Goal: Book appointment/travel/reservation

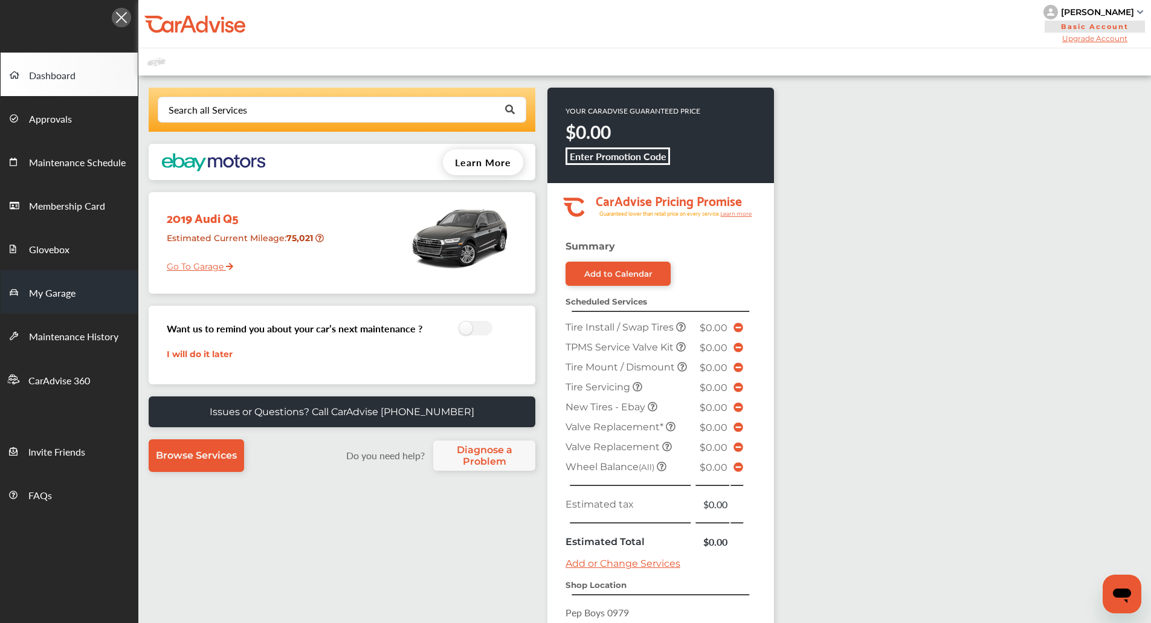
click at [87, 302] on link "My Garage" at bounding box center [69, 292] width 137 height 44
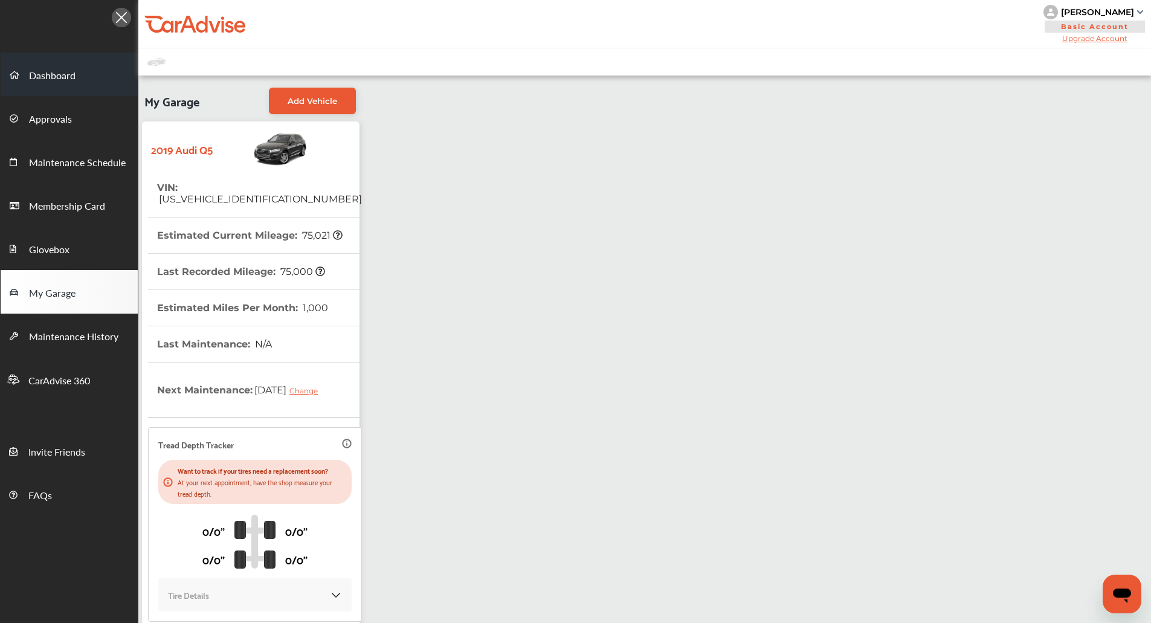
click at [69, 60] on link "Dashboard" at bounding box center [69, 75] width 137 height 44
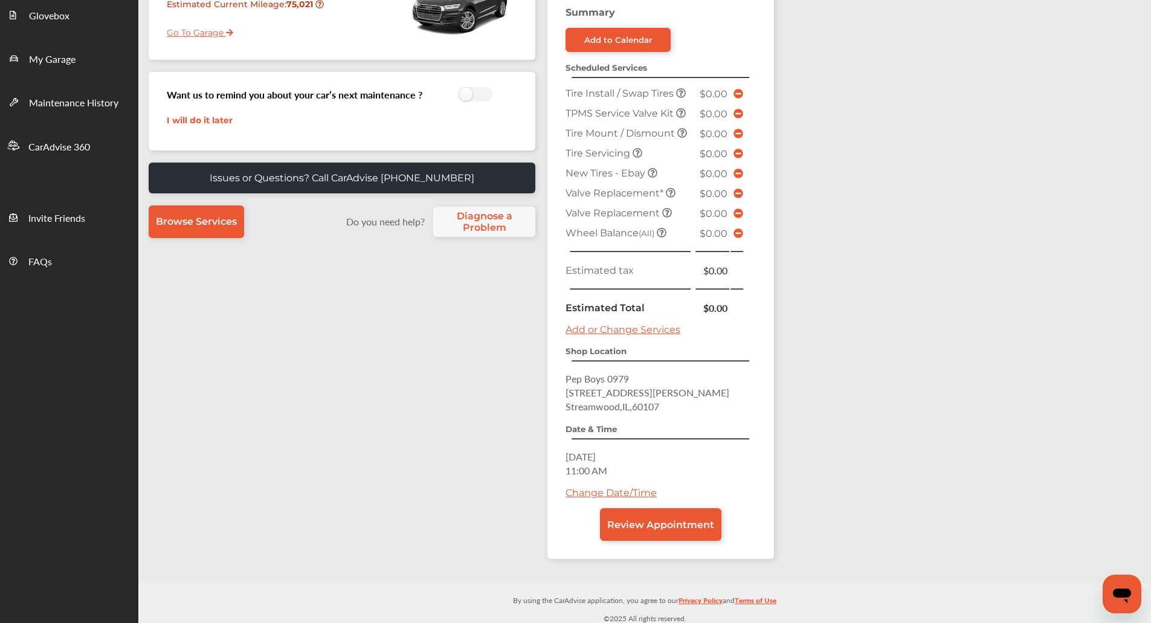
scroll to position [238, 0]
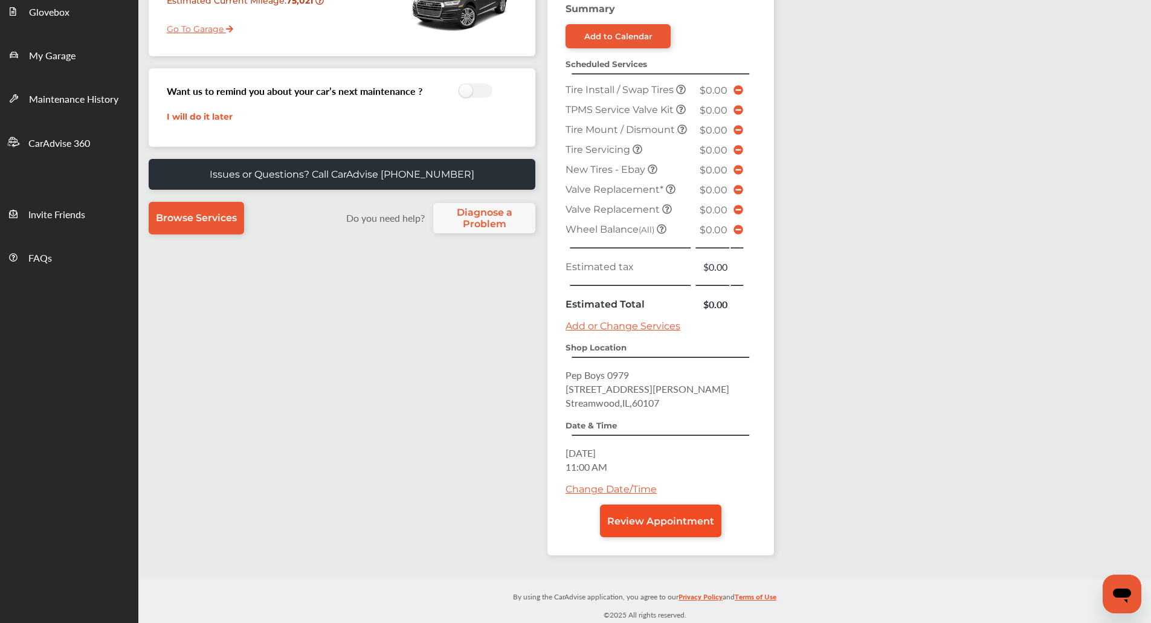
click at [683, 520] on span "Review Appointment" at bounding box center [660, 521] width 107 height 11
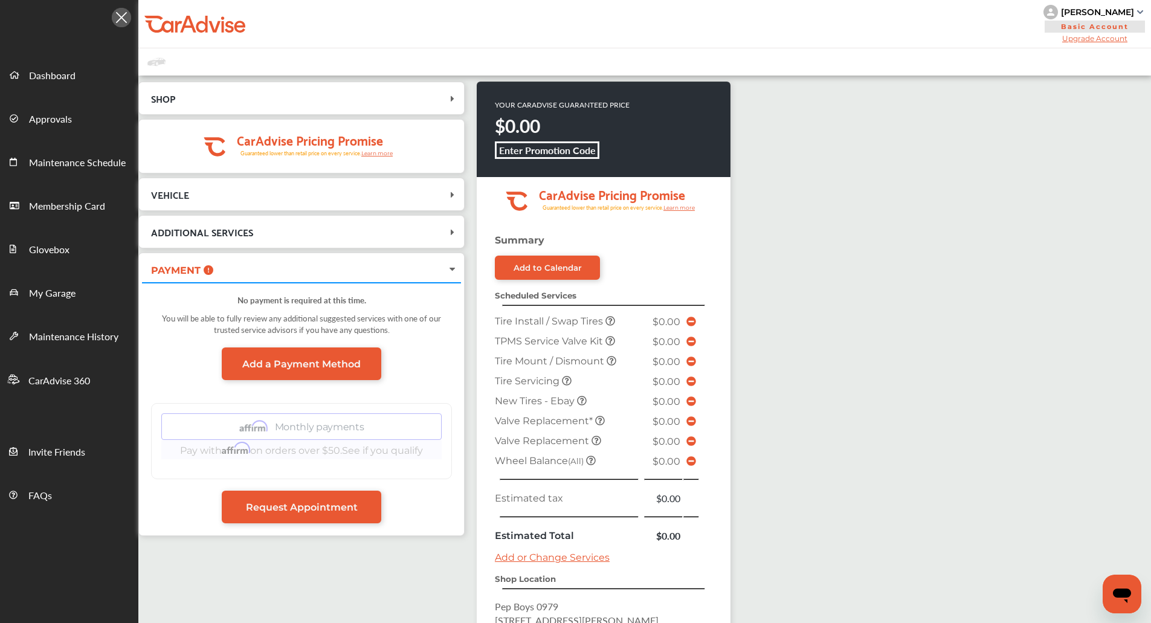
scroll to position [226, 0]
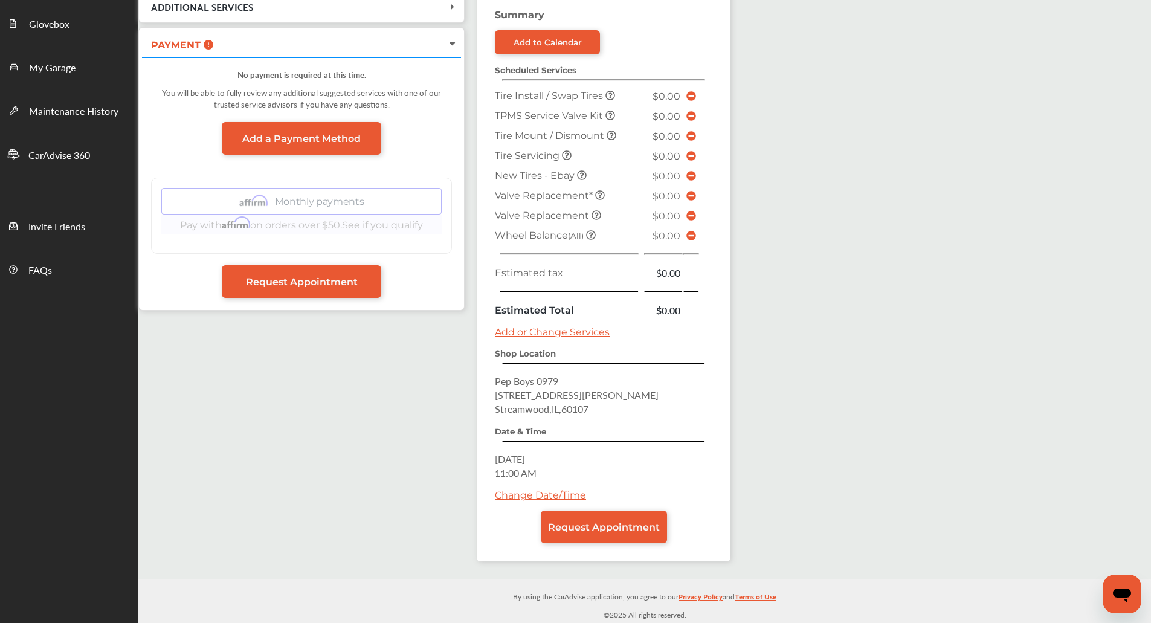
click at [800, 284] on div "SHOP Pep Boys [STREET_ADDRESS][PERSON_NAME] [DATE] 11:00 AM .cls-1 { clip-path:…" at bounding box center [644, 215] width 1013 height 730
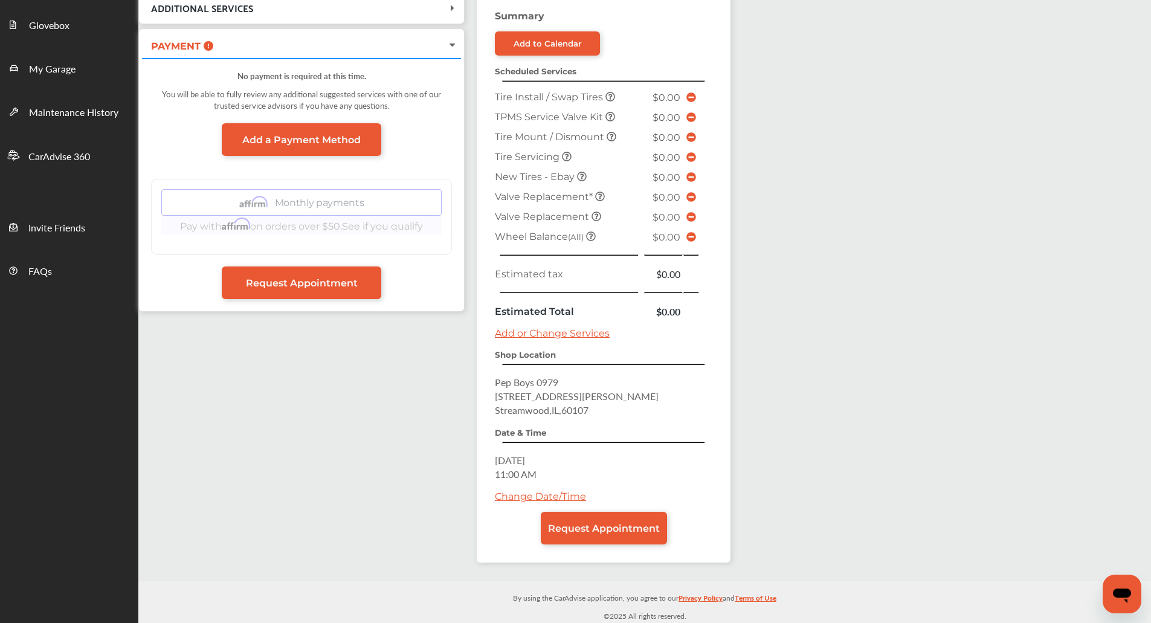
click at [750, 426] on div "YOUR CARADVISE GUARANTEED PRICE $0.00 Enter Promotion Code .cls-1 { clip-path: …" at bounding box center [624, 215] width 294 height 717
click at [512, 500] on link "Change Date/Time" at bounding box center [540, 496] width 91 height 11
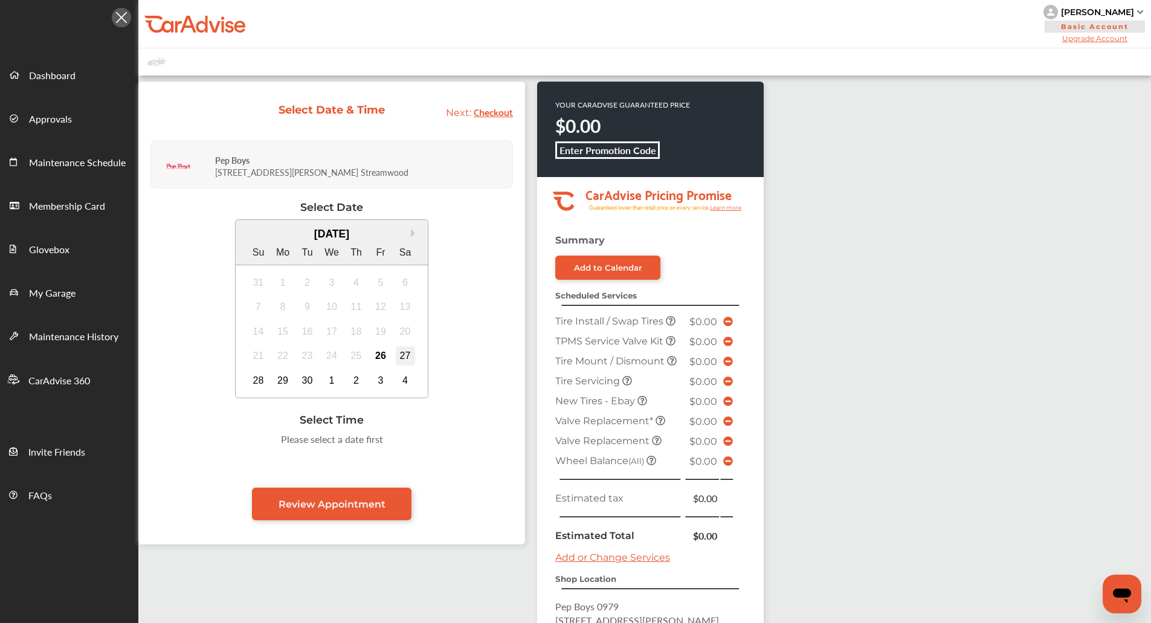
click at [410, 363] on div "27" at bounding box center [405, 355] width 19 height 19
click at [205, 448] on div "9:00 AM" at bounding box center [210, 443] width 57 height 22
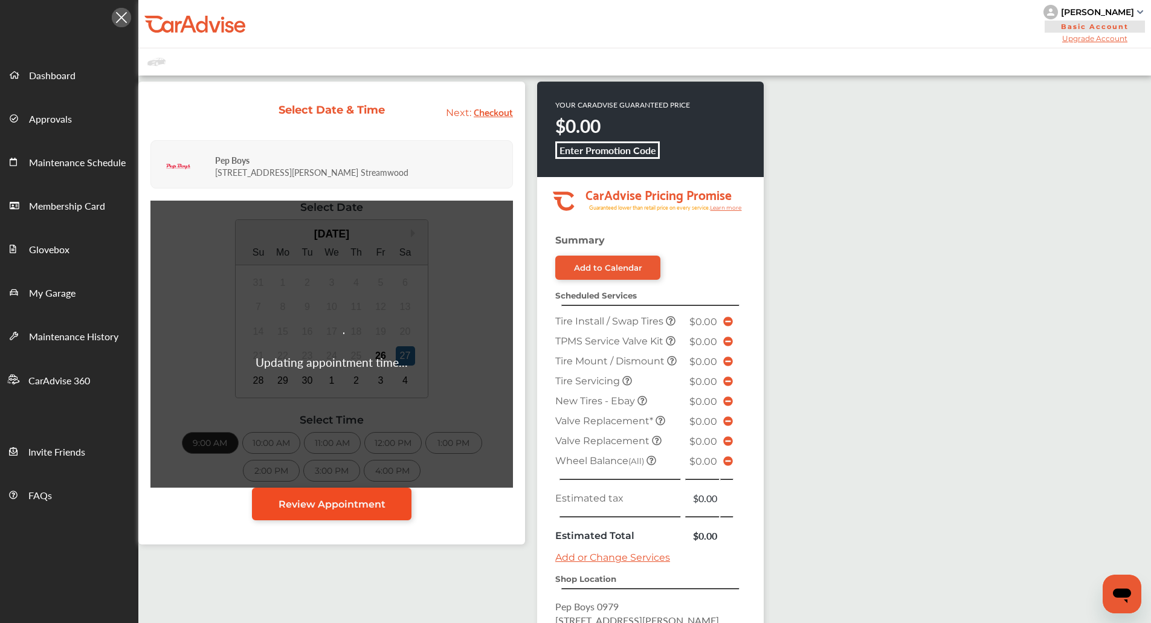
click at [259, 504] on link "Review Appointment" at bounding box center [332, 504] width 160 height 33
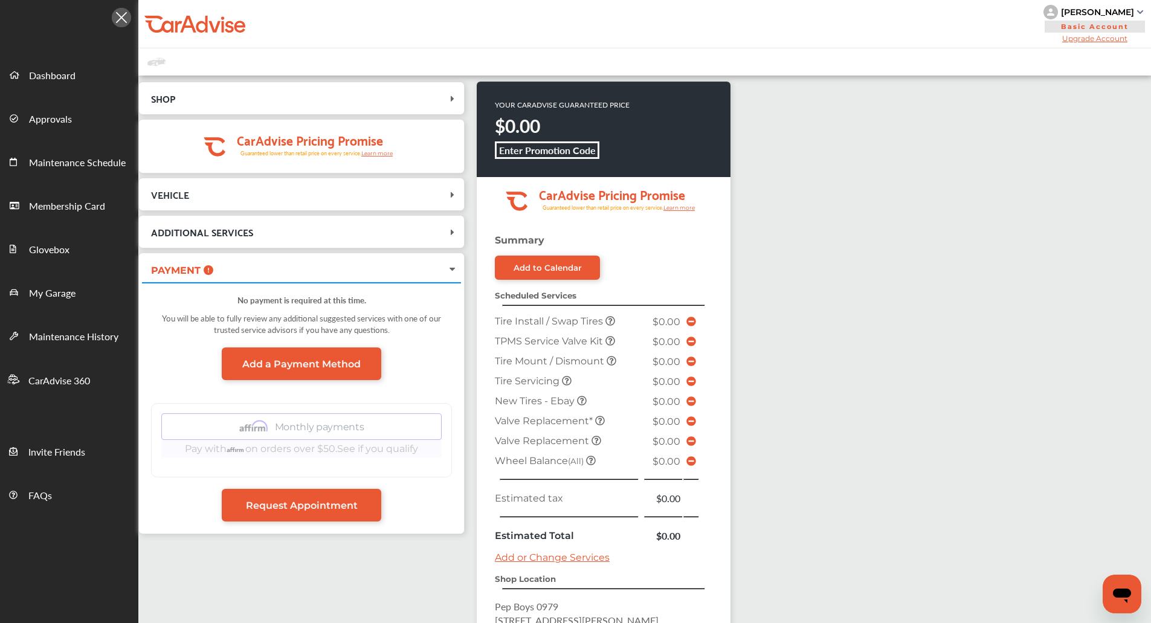
click at [259, 504] on span "Request Appointment" at bounding box center [302, 505] width 112 height 11
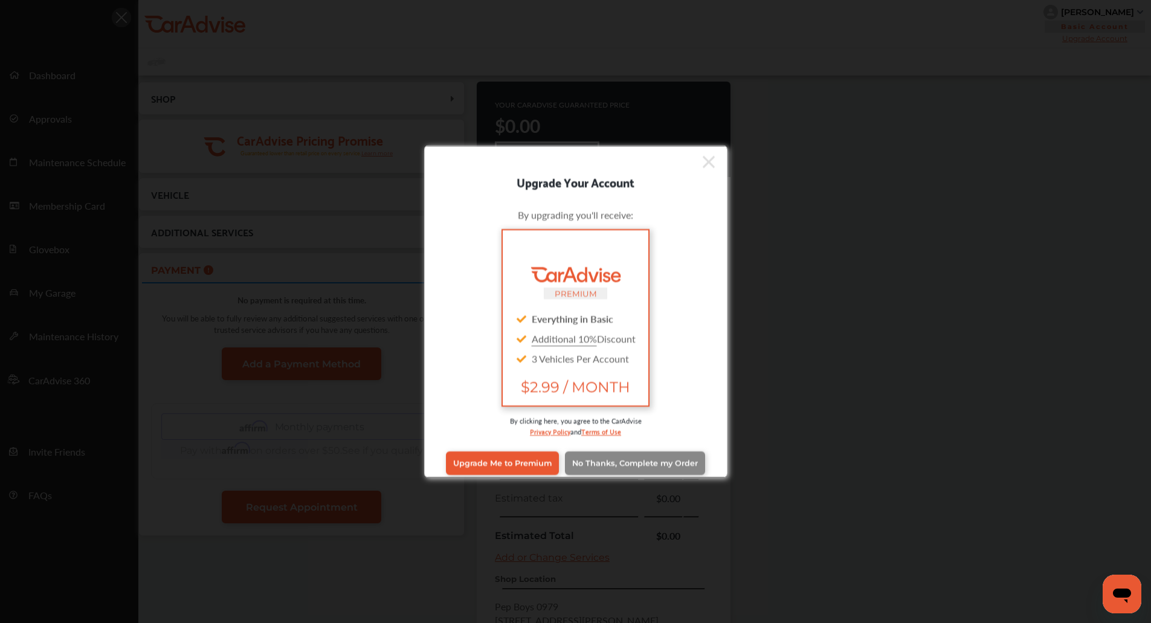
click at [593, 461] on span "No Thanks, Complete my Order" at bounding box center [635, 463] width 126 height 9
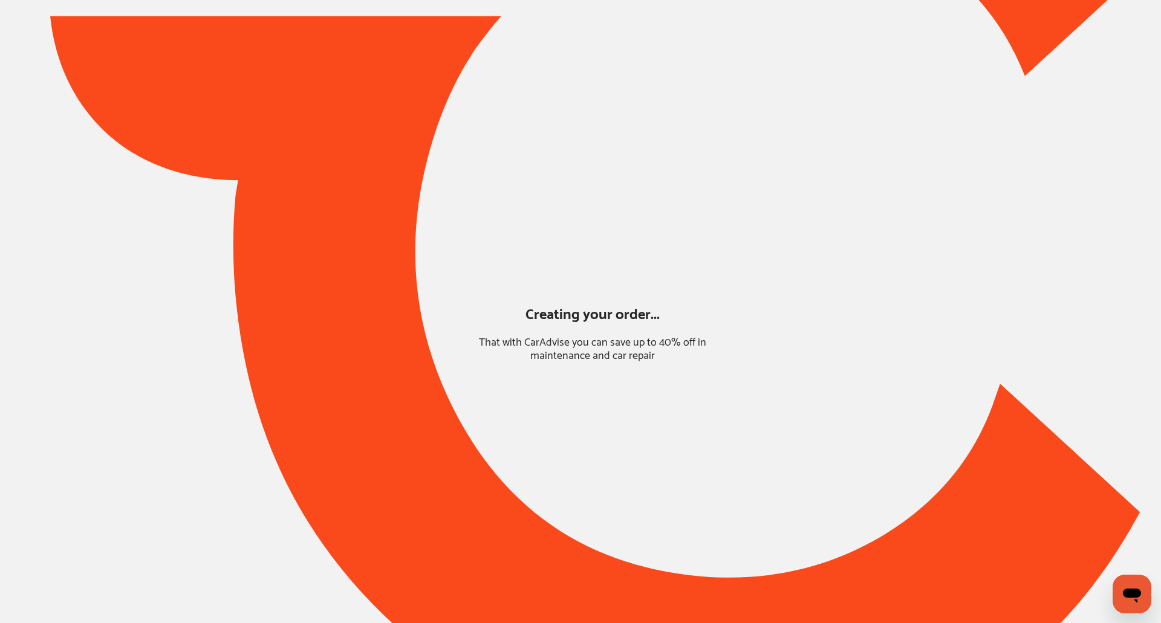
click at [593, 461] on div at bounding box center [580, 249] width 1161 height 1005
